Goal: Task Accomplishment & Management: Complete application form

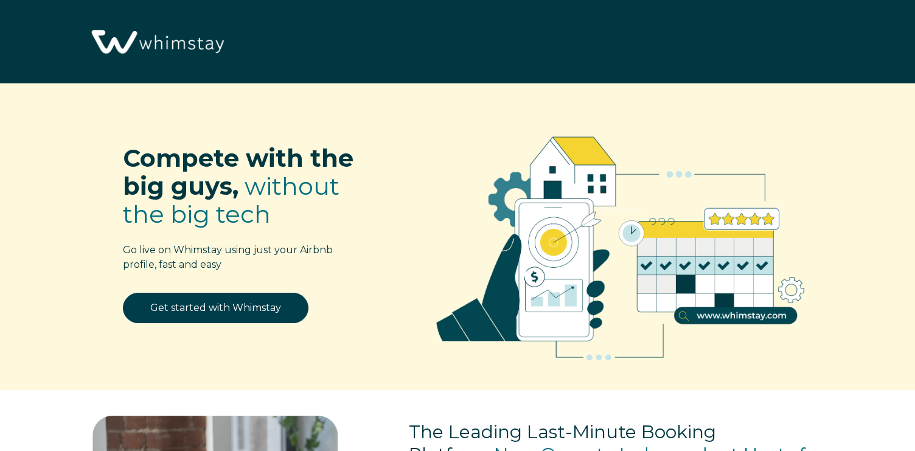
select select "US"
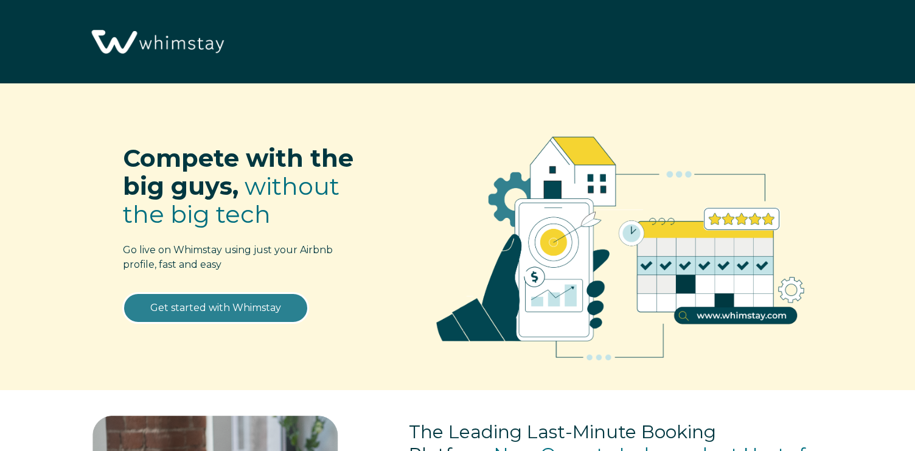
click at [264, 310] on link "Get started with Whimstay" at bounding box center [216, 308] width 186 height 30
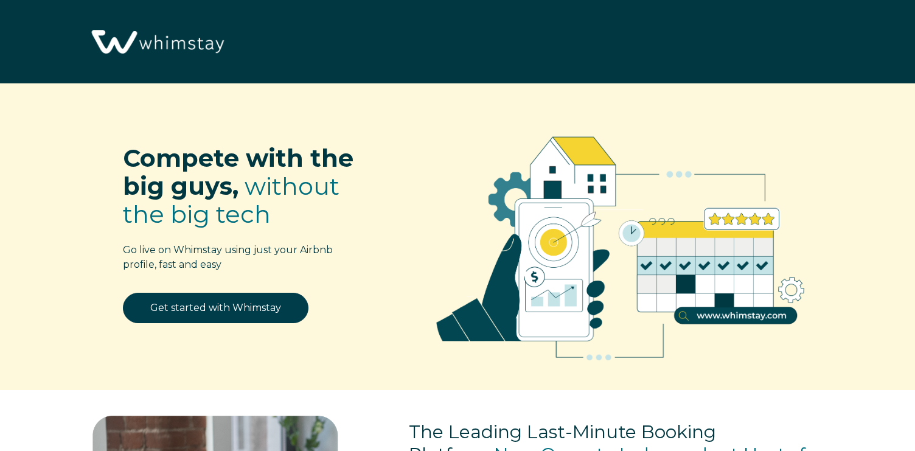
select select "US"
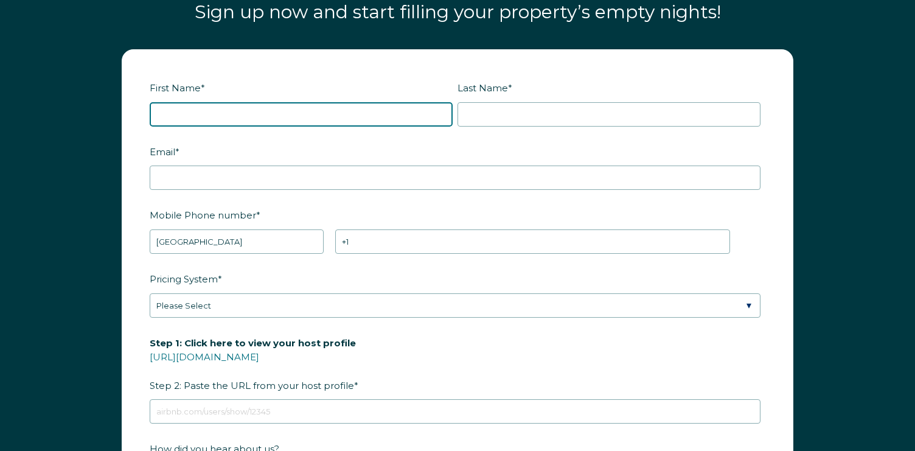
click at [178, 109] on input "First Name *" at bounding box center [301, 114] width 303 height 24
type input "[PERSON_NAME]"
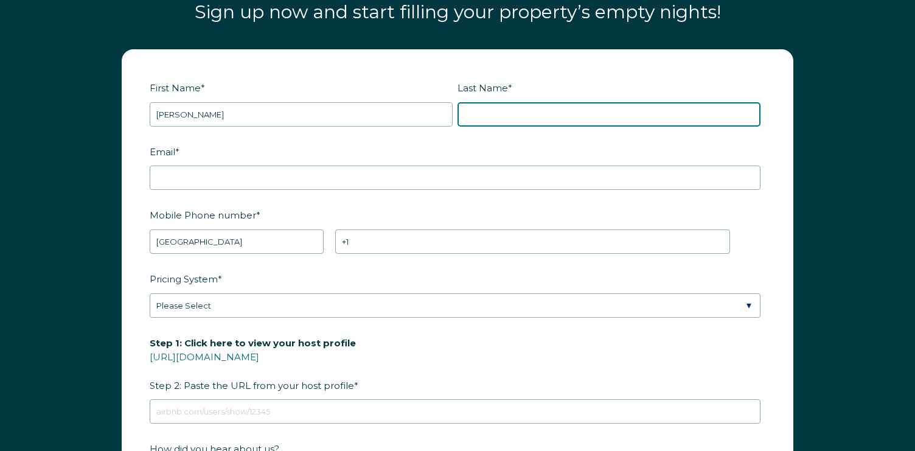
type input "Lief"
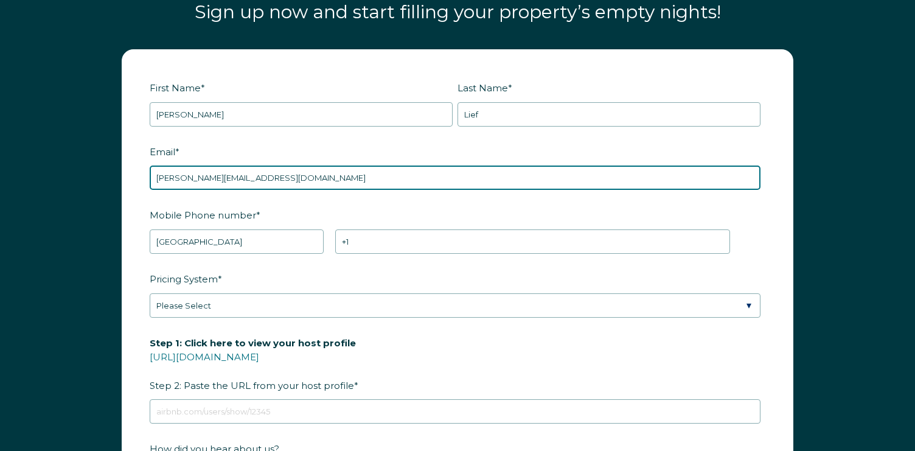
click at [228, 183] on input "[PERSON_NAME][EMAIL_ADDRESS][DOMAIN_NAME]" at bounding box center [455, 178] width 611 height 24
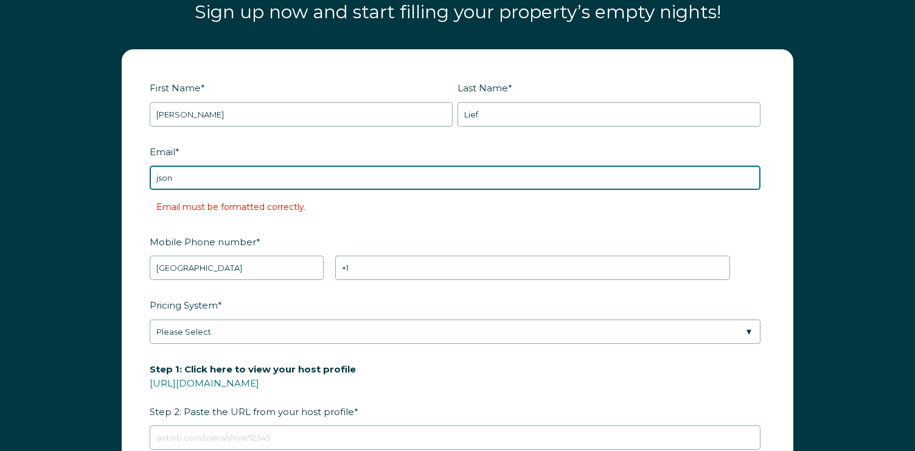
type input "[EMAIL_ADDRESS][DOMAIN_NAME]"
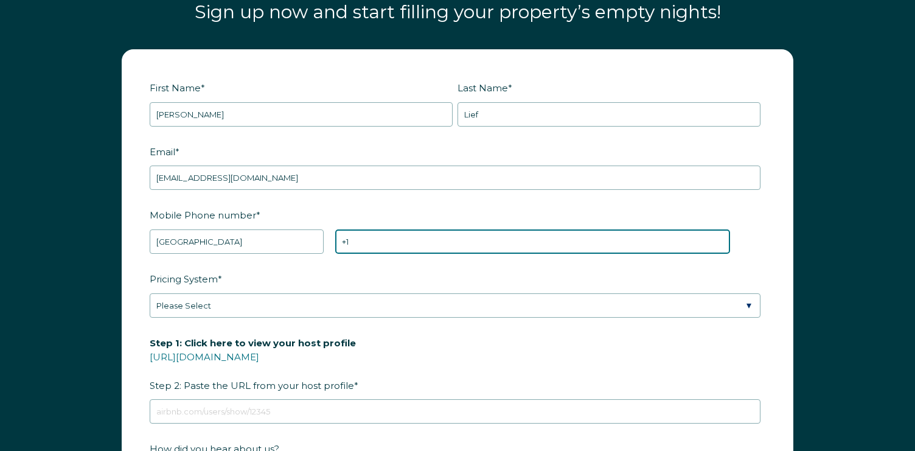
click at [360, 242] on input "+1" at bounding box center [532, 241] width 395 height 24
type input "[PHONE_NUMBER]"
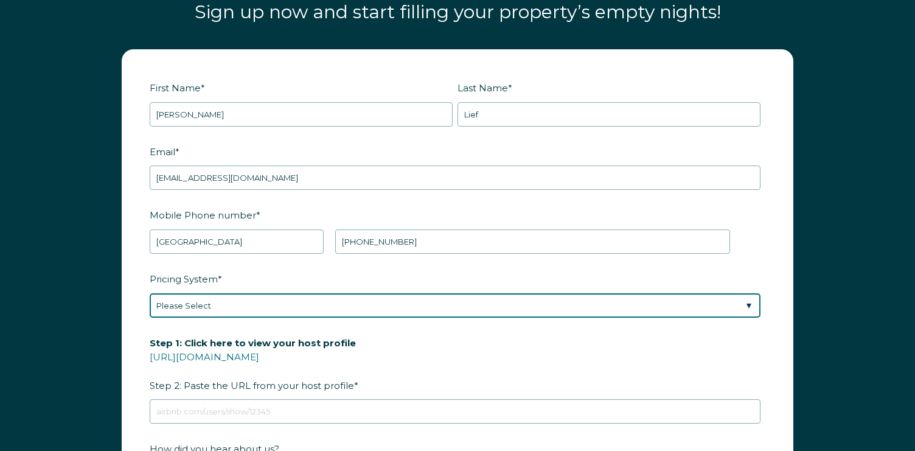
click at [411, 301] on select "Please Select Manual Airbnb Smart Pricing PriceLabs Wheelhouse Beyond Pricing 3…" at bounding box center [455, 305] width 611 height 24
select select "Beyond Pricing"
click at [150, 293] on select "Please Select Manual Airbnb Smart Pricing PriceLabs Wheelhouse Beyond Pricing 3…" at bounding box center [455, 305] width 611 height 24
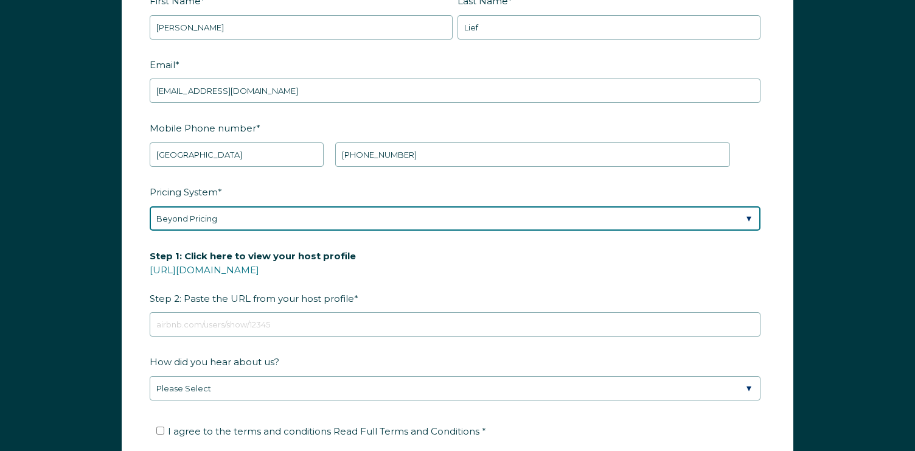
scroll to position [1591, 0]
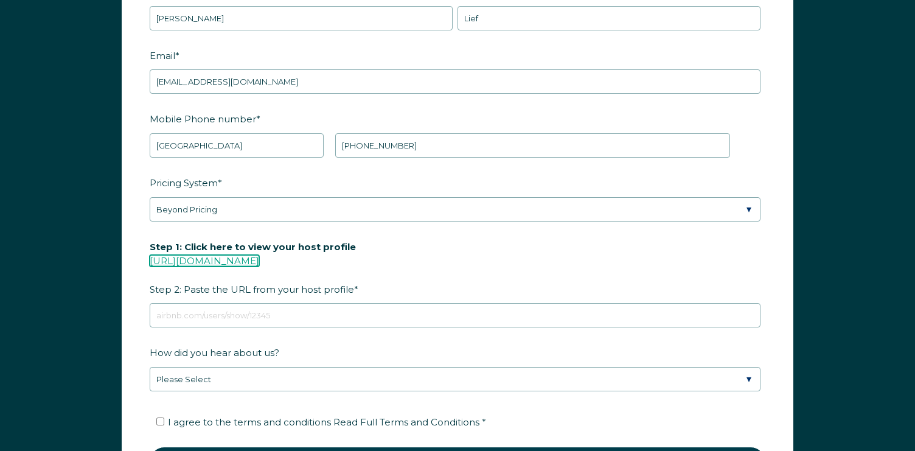
click at [259, 258] on link "https://www.airbnb.com/users/show/" at bounding box center [205, 261] width 110 height 12
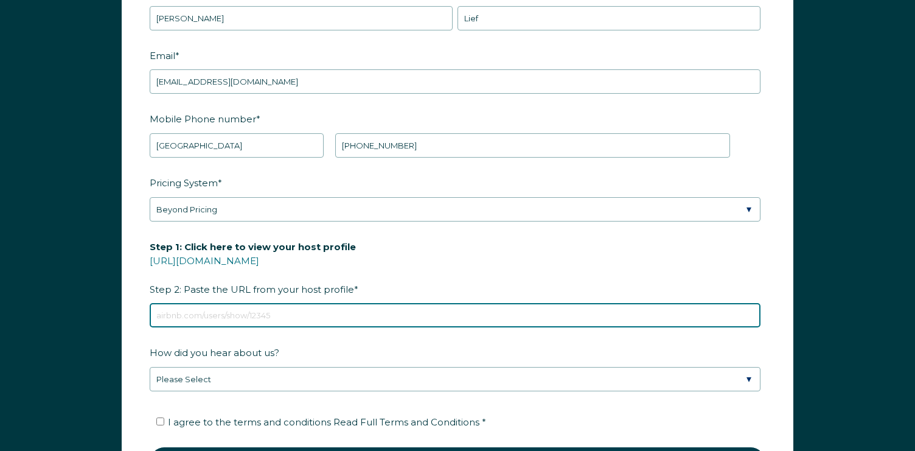
click at [218, 313] on input "Step 1: Click here to view your host profile https://www.airbnb.com/users/show/…" at bounding box center [455, 315] width 611 height 24
paste input "https://www.airbnb.com/users/show/70011153"
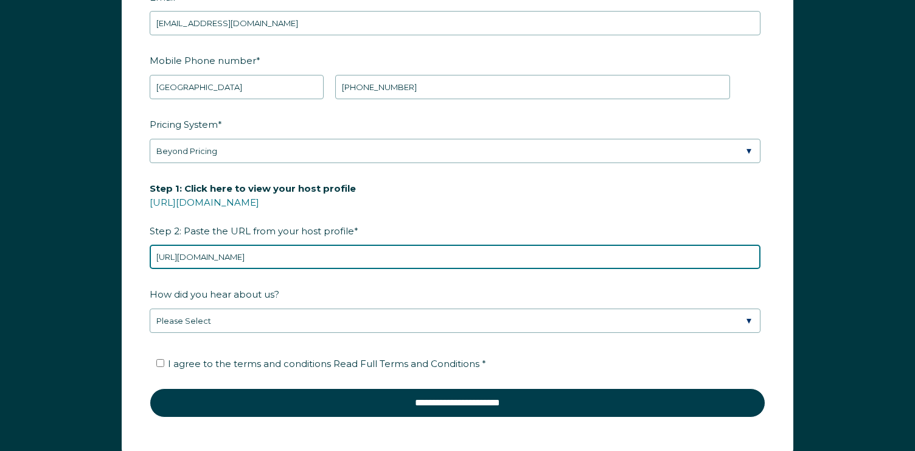
scroll to position [1652, 0]
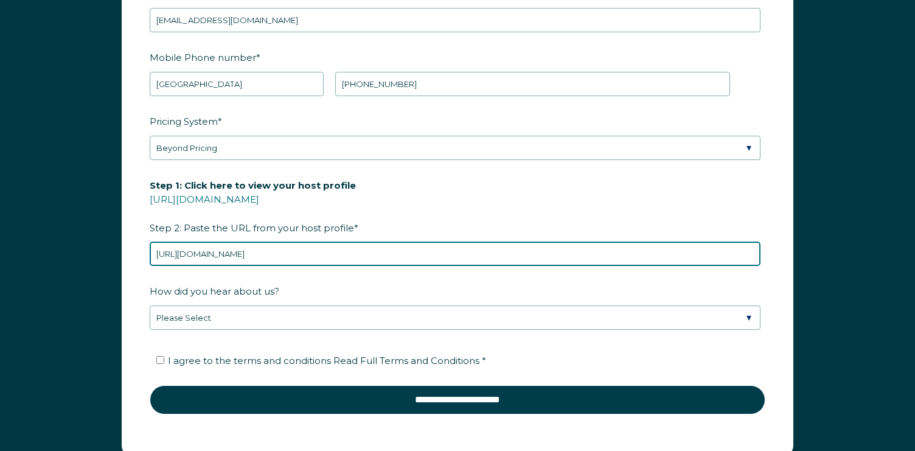
type input "https://www.airbnb.com/users/show/70011153"
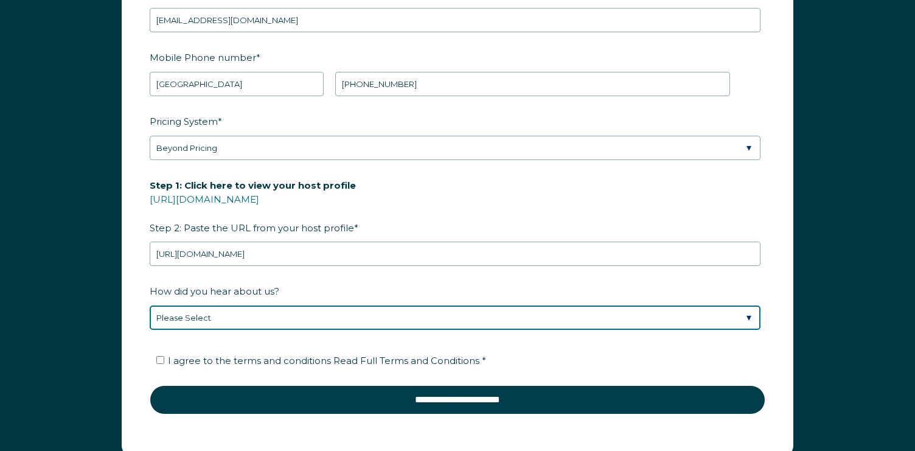
click at [745, 315] on select "Please Select Discovered Whimstay at an event or conference Found Whimstay thro…" at bounding box center [455, 317] width 611 height 24
select select "Podcast"
click at [150, 305] on select "Please Select Discovered Whimstay at an event or conference Found Whimstay thro…" at bounding box center [455, 317] width 611 height 24
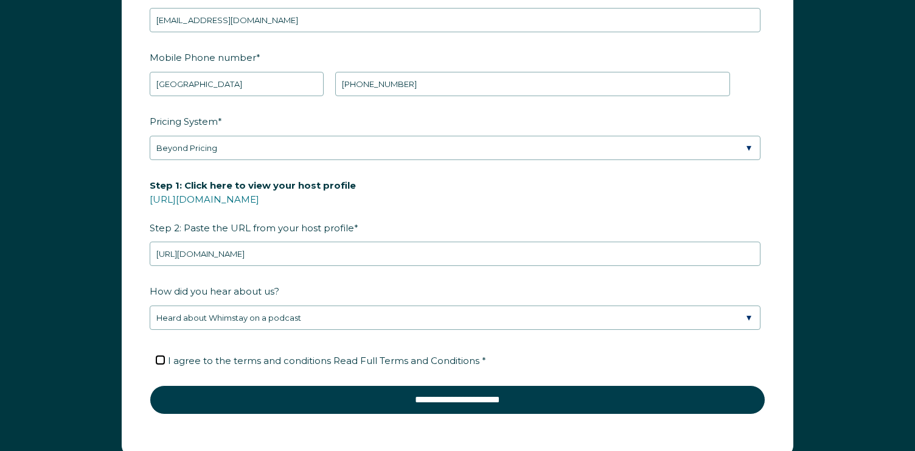
click at [159, 356] on input "I agree to the terms and conditions Read Full Terms and Conditions *" at bounding box center [160, 360] width 8 height 8
checkbox input "true"
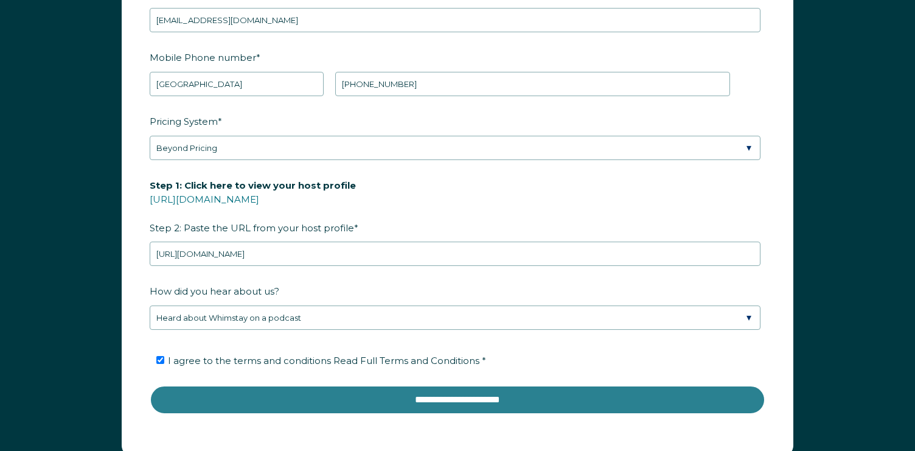
click at [512, 393] on input "**********" at bounding box center [458, 399] width 616 height 29
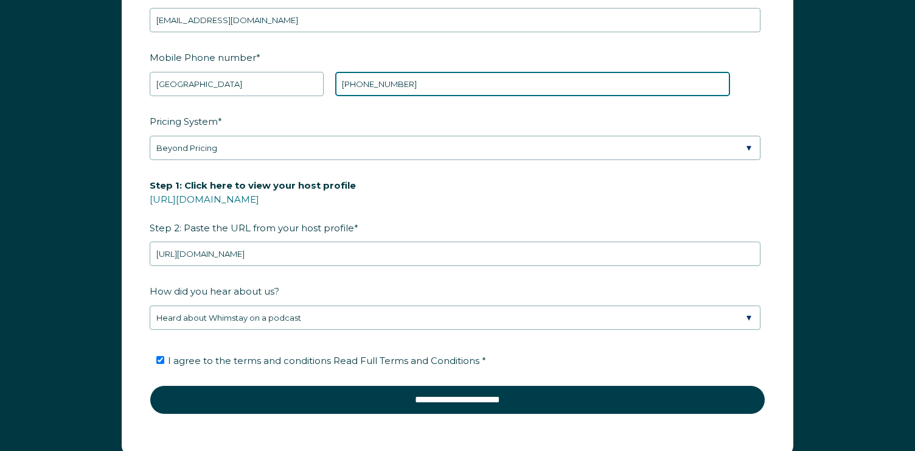
click at [382, 87] on input "+1 712-441-2643" at bounding box center [532, 84] width 395 height 24
type input "+1 7124412643"
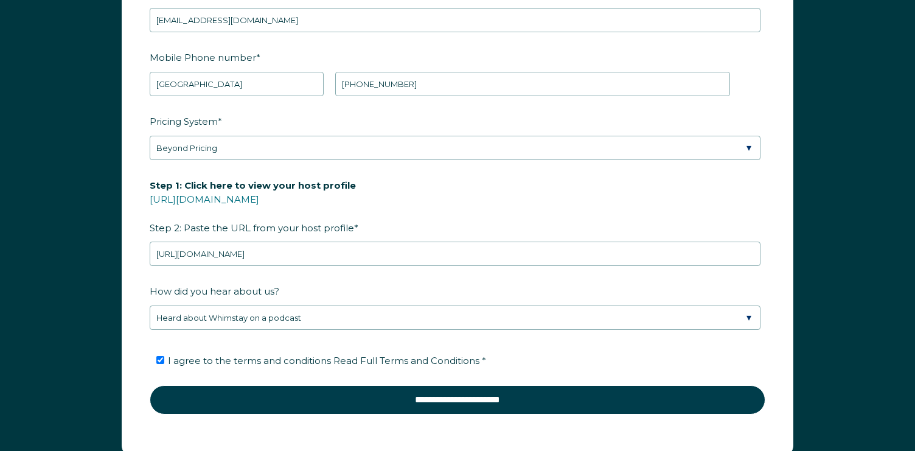
click at [649, 347] on fieldset "I agree to the terms and conditions Read Full Terms and Conditions *" at bounding box center [458, 364] width 616 height 41
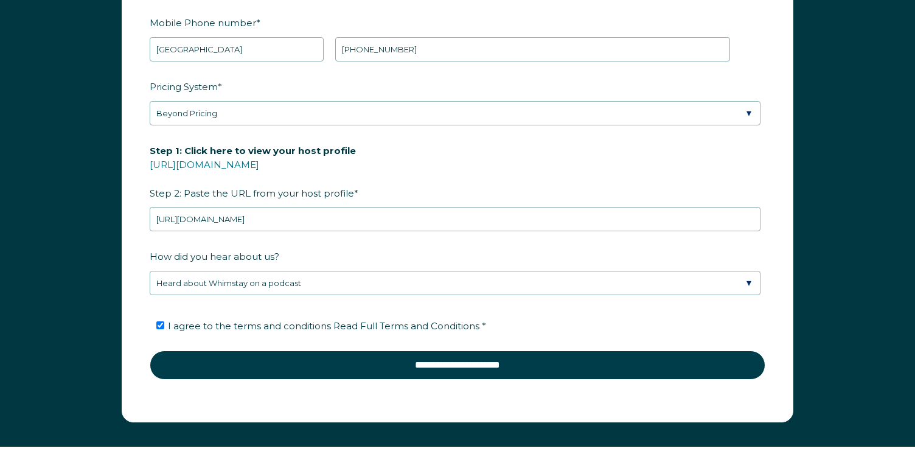
scroll to position [1712, 0]
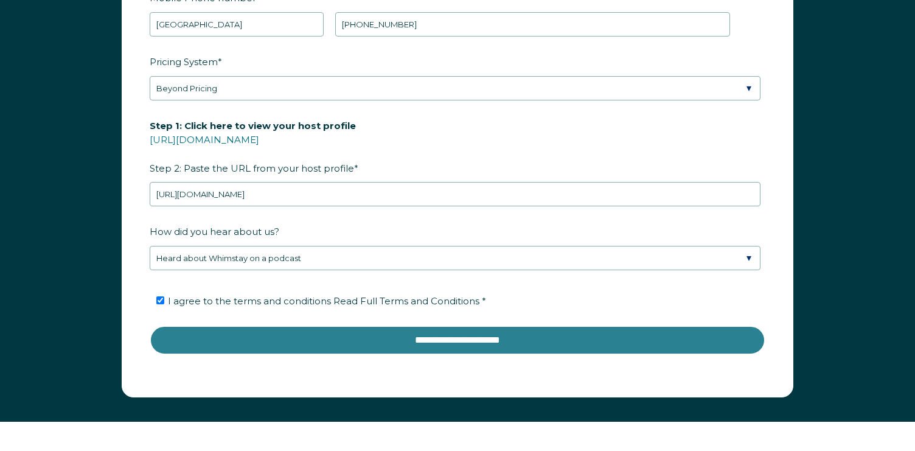
click at [498, 342] on input "**********" at bounding box center [458, 340] width 616 height 29
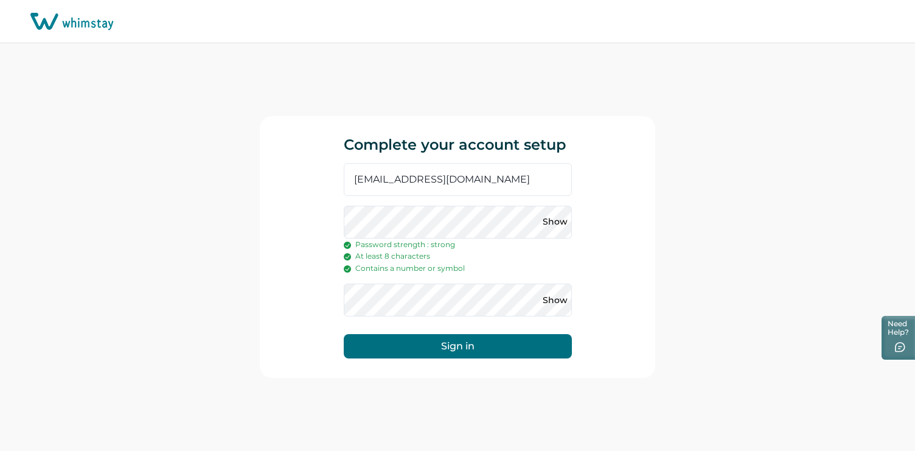
click at [648, 255] on div "Complete your account setup jsonlief@gmail.com Show Password strength : strong …" at bounding box center [458, 247] width 396 height 262
click at [651, 322] on div "Complete your account setup jsonlief@gmail.com Show Password strength : strong …" at bounding box center [458, 247] width 396 height 262
click at [490, 343] on button "Sign in" at bounding box center [458, 346] width 228 height 24
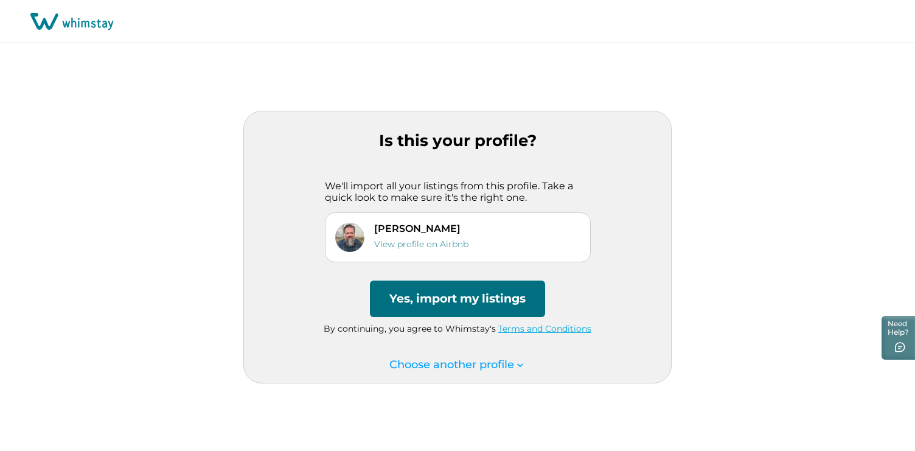
click at [511, 292] on button "Yes, import my listings" at bounding box center [457, 299] width 175 height 37
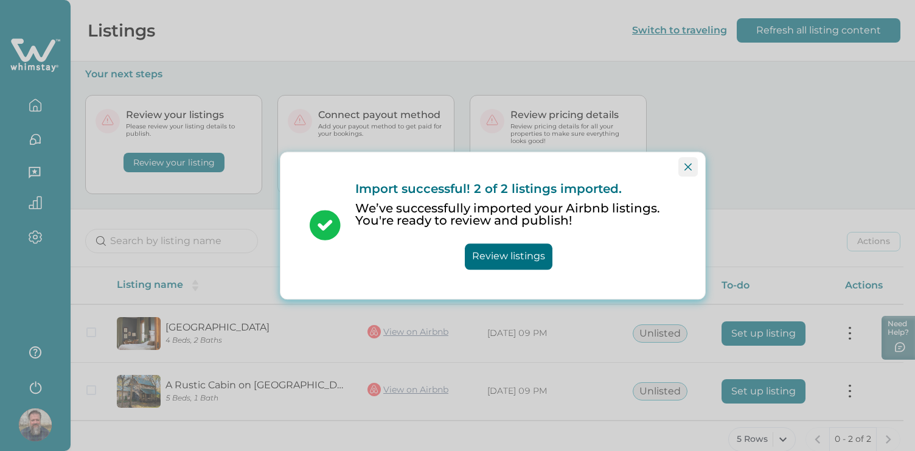
click at [689, 166] on icon "Close" at bounding box center [688, 166] width 7 height 7
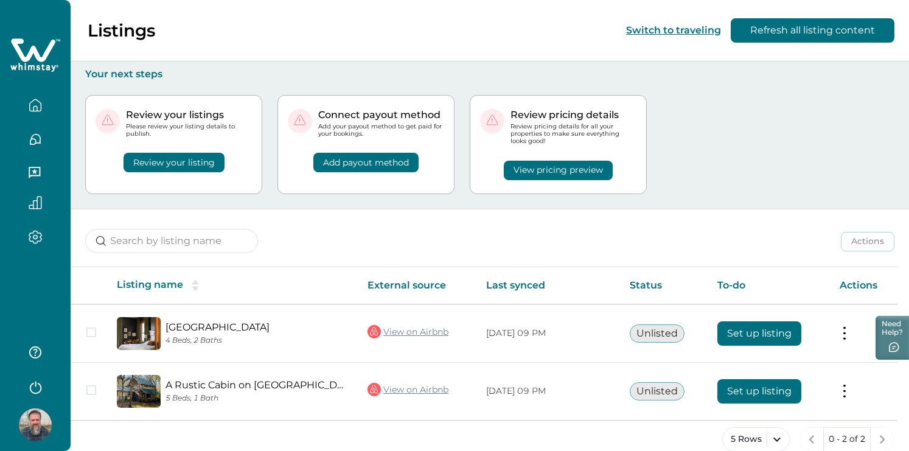
scroll to position [19, 0]
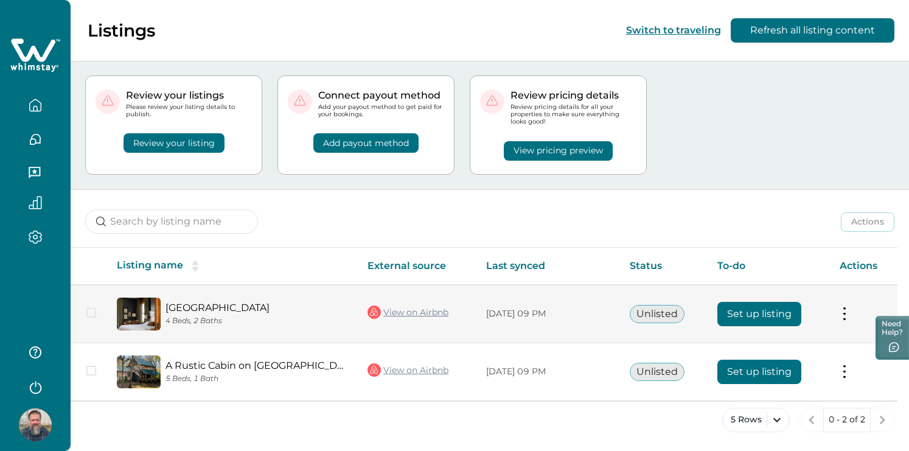
click at [761, 312] on button "Set up listing" at bounding box center [759, 314] width 84 height 24
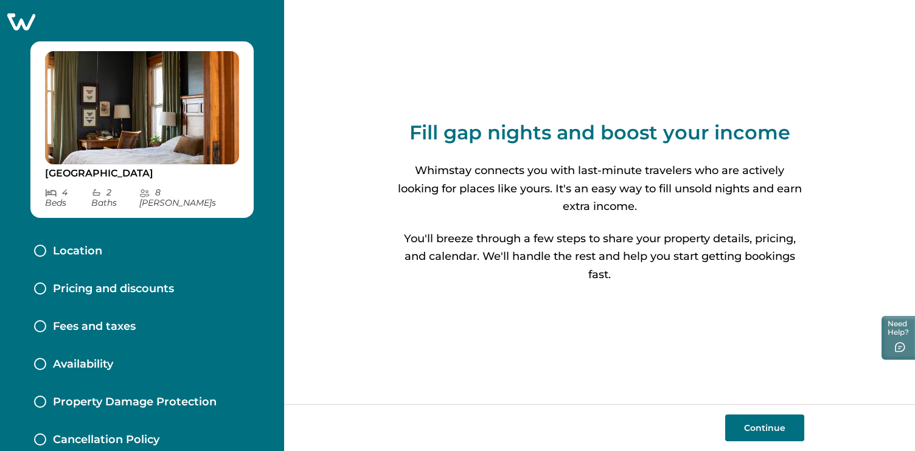
click at [760, 423] on button "Continue" at bounding box center [764, 427] width 79 height 27
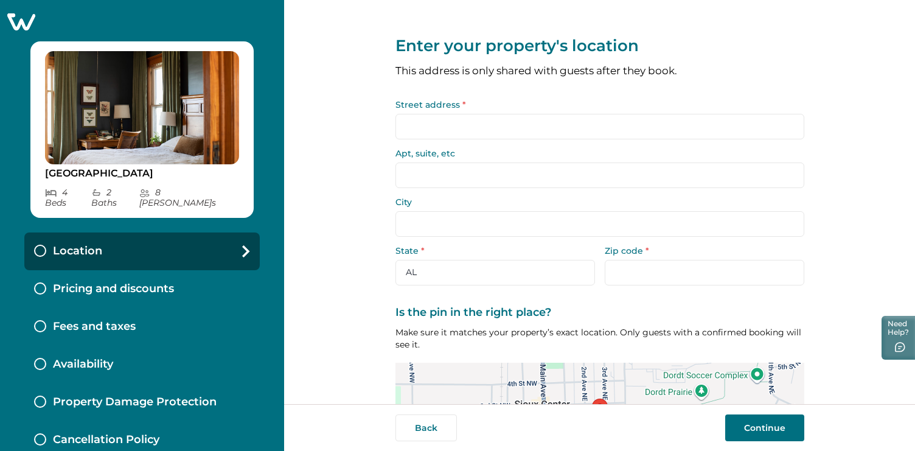
click at [445, 122] on input "Street address *" at bounding box center [600, 127] width 409 height 26
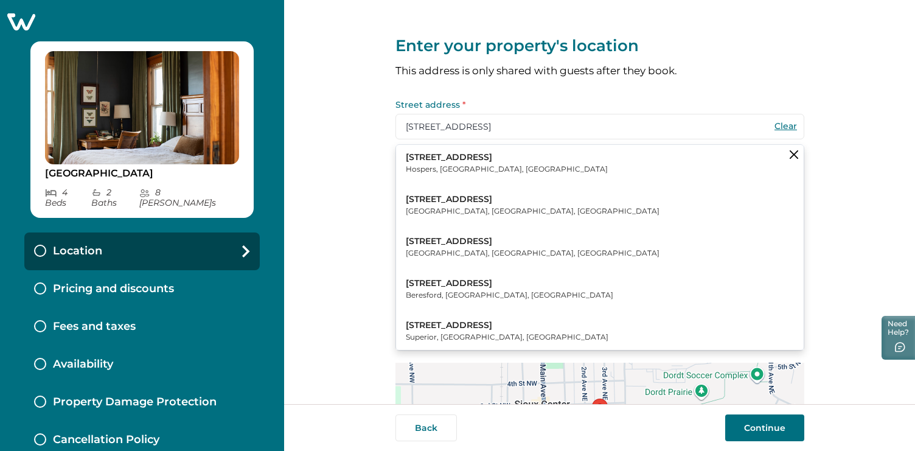
click at [457, 198] on p "203 3rd Ave NE" at bounding box center [533, 199] width 254 height 12
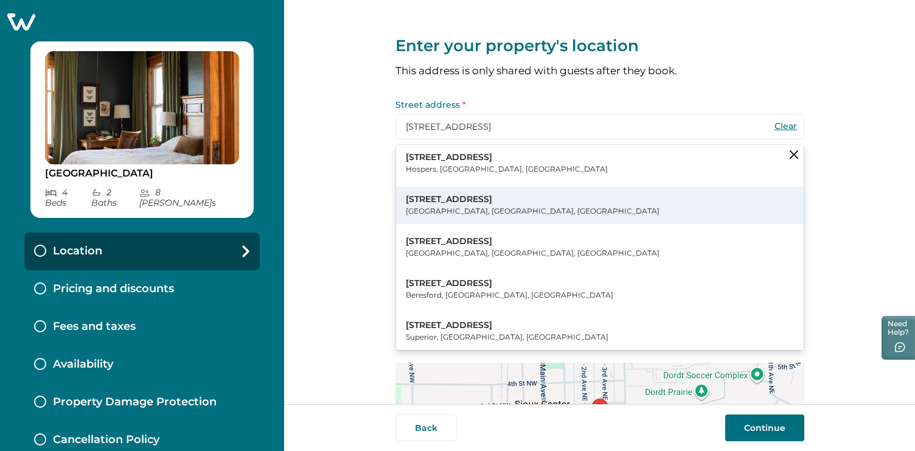
type input "203 3rd Ave NE"
type input "Sioux Center"
select select "IA"
type input "51250"
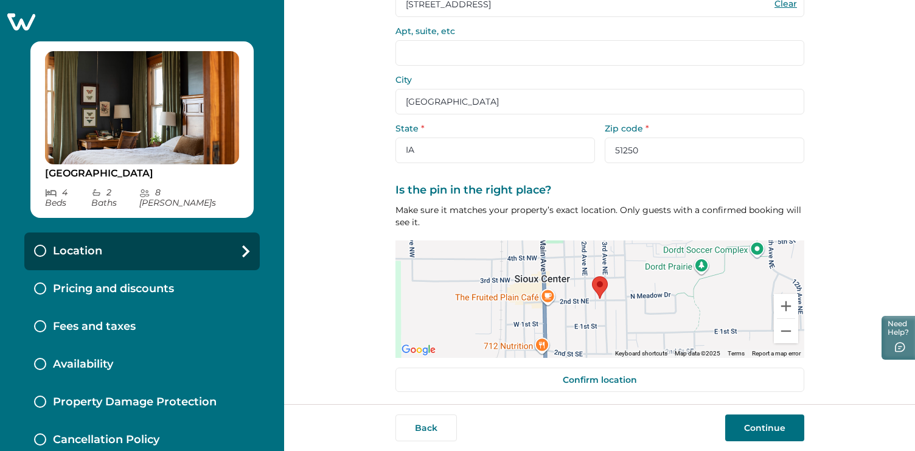
scroll to position [127, 0]
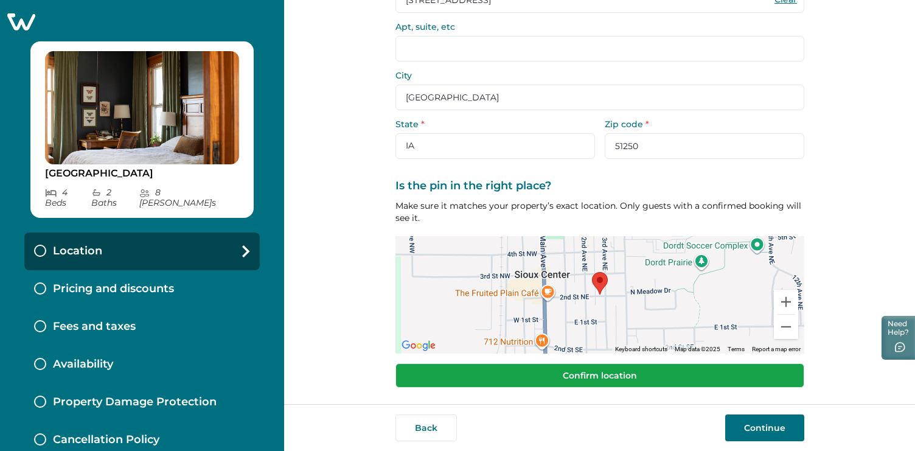
click at [630, 372] on button "Confirm location" at bounding box center [600, 375] width 409 height 24
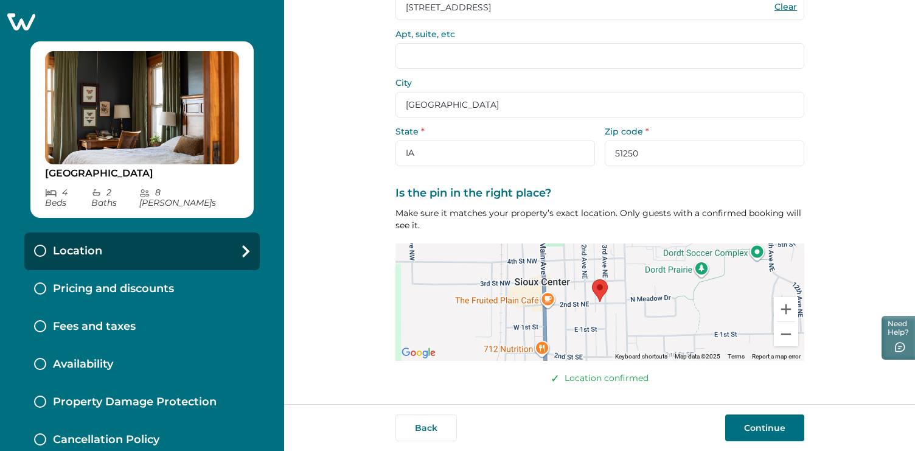
scroll to position [119, 0]
click at [761, 425] on button "Continue" at bounding box center [764, 427] width 79 height 27
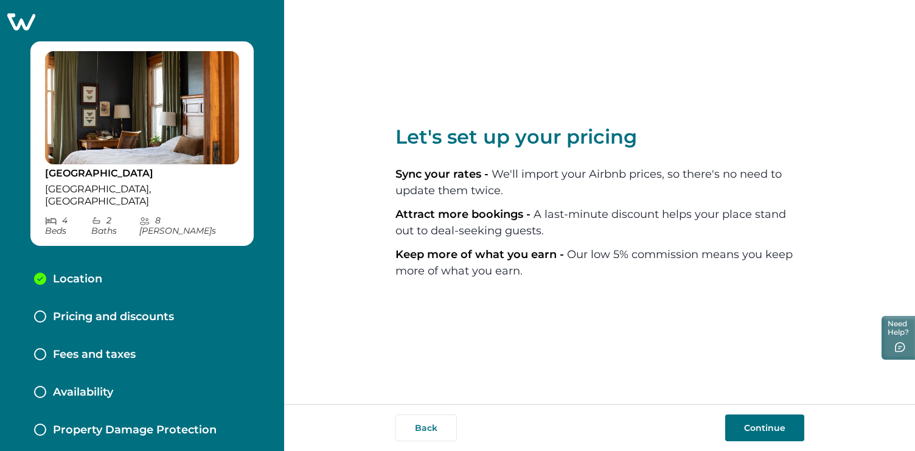
click at [769, 423] on button "Continue" at bounding box center [764, 427] width 79 height 27
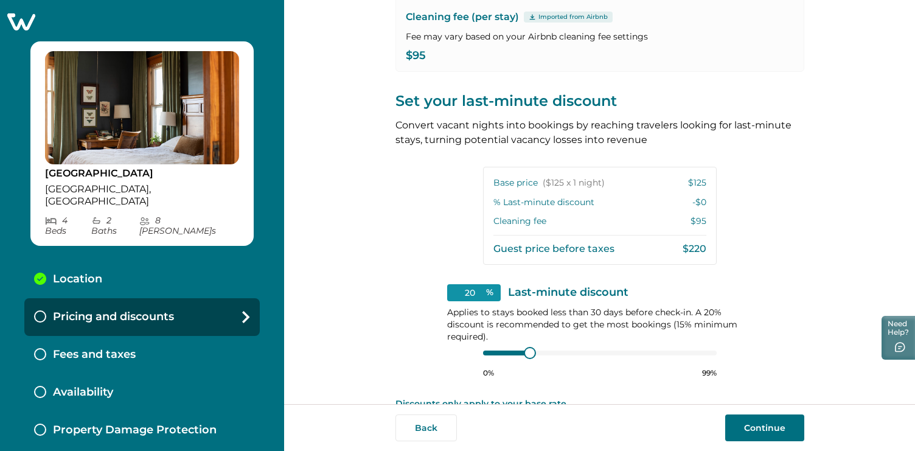
scroll to position [205, 0]
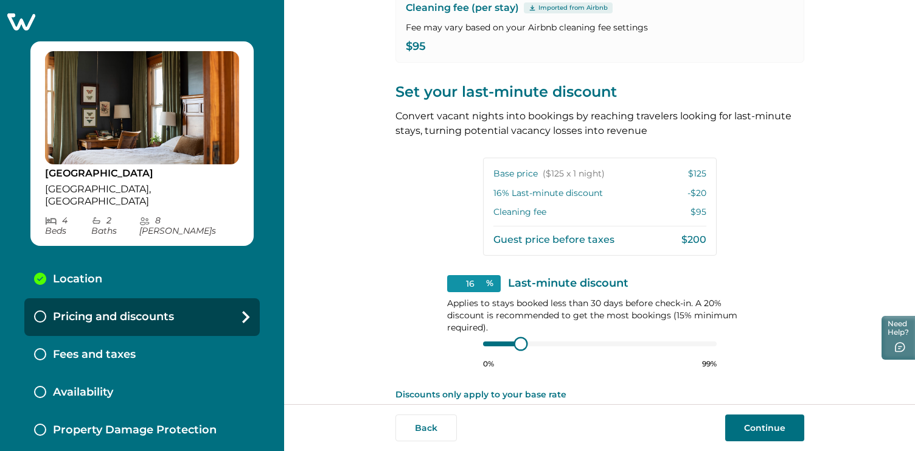
type input "15"
click at [514, 342] on div at bounding box center [517, 343] width 11 height 11
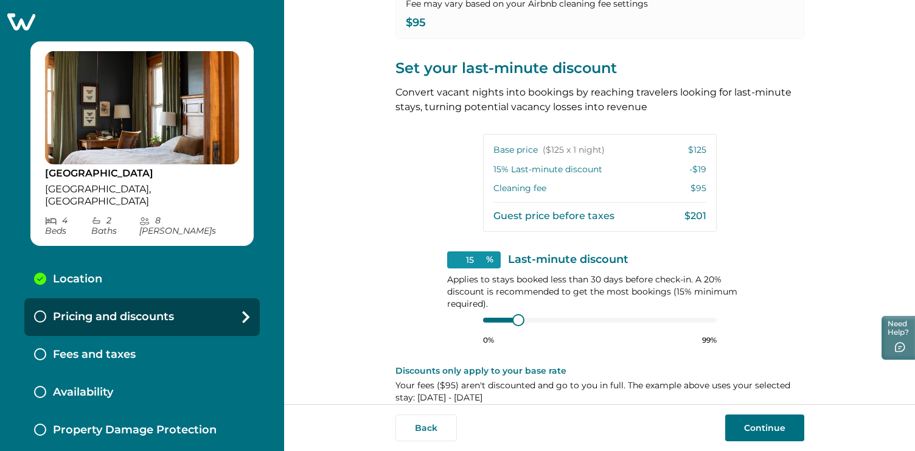
scroll to position [245, 0]
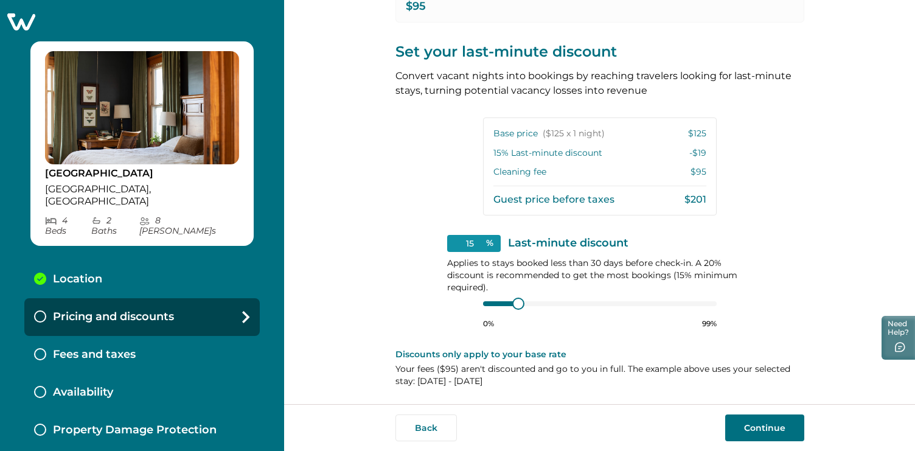
click at [758, 424] on button "Continue" at bounding box center [764, 427] width 79 height 27
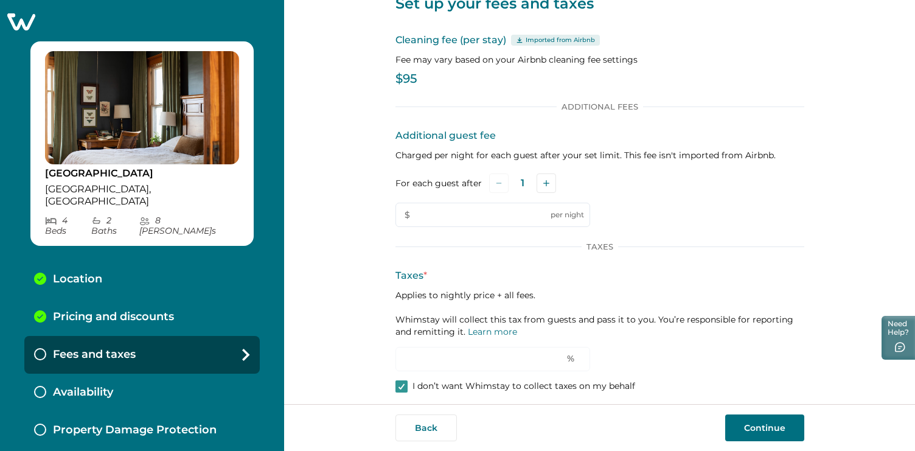
scroll to position [51, 0]
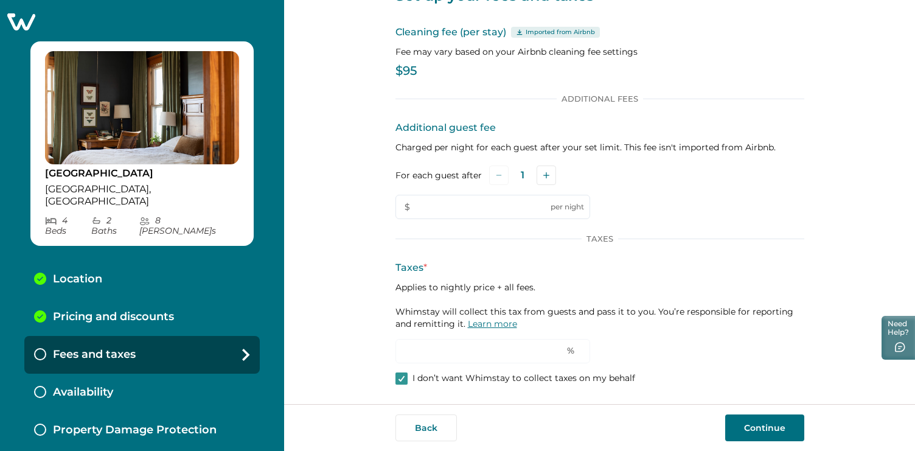
click at [498, 321] on link "Learn more" at bounding box center [492, 323] width 49 height 11
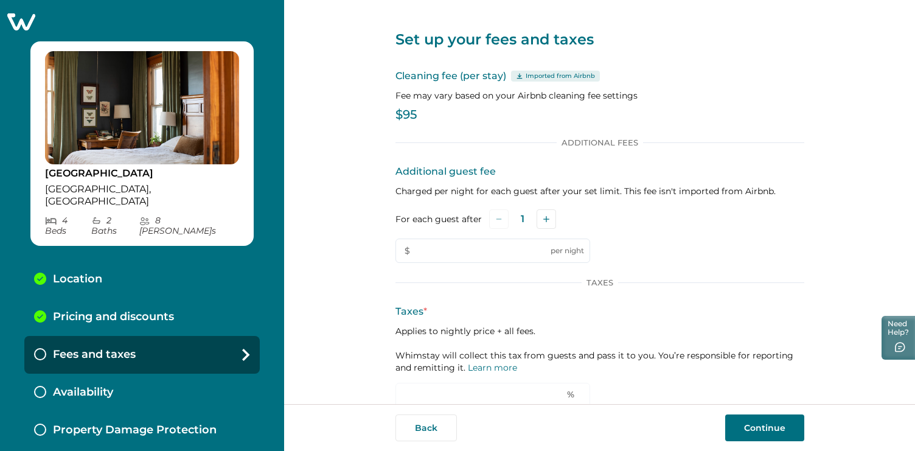
scroll to position [0, 0]
